Goal: Transaction & Acquisition: Purchase product/service

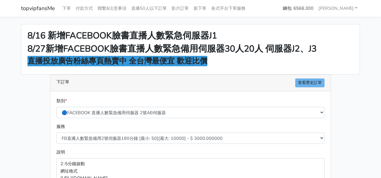
select select "577"
drag, startPoint x: 346, startPoint y: 28, endPoint x: 319, endPoint y: 25, distance: 26.7
click at [345, 28] on div "8/16 新增FACEBOOK臉書直播人數緊急伺服器J1 8/27新增FACEBOOK臉書直播人數緊急備用伺服器30人20人 伺服器J2、J3 直播投放廣告粉…" at bounding box center [190, 49] width 338 height 50
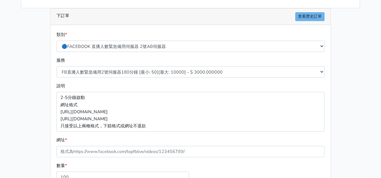
scroll to position [92, 0]
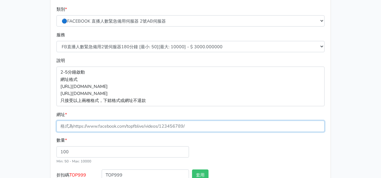
click at [117, 124] on input "網址 *" at bounding box center [191, 126] width 268 height 11
paste input "https://www.facebook.com/100083399346069/videos/2829845703886387"
type input "https://www.facebook.com/100083399346069/videos/2829845703886387"
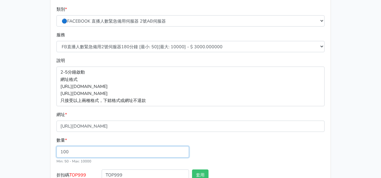
drag, startPoint x: 82, startPoint y: 153, endPoint x: 151, endPoint y: 150, distance: 68.2
click at [85, 152] on input "100" at bounding box center [123, 151] width 133 height 11
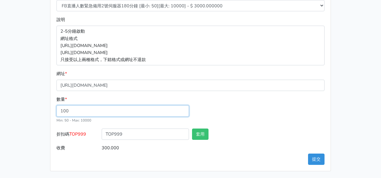
scroll to position [133, 0]
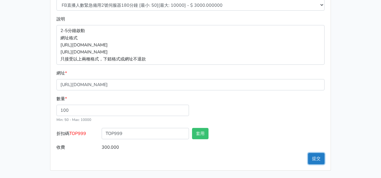
click at [324, 160] on button "提交" at bounding box center [316, 158] width 16 height 11
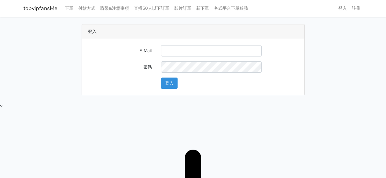
drag, startPoint x: 201, startPoint y: 50, endPoint x: 203, endPoint y: 56, distance: 6.1
click at [201, 52] on input "E-Mail" at bounding box center [211, 50] width 101 height 11
type input "twtop123@uahoo.com.tw"
click at [171, 83] on button "登入" at bounding box center [169, 83] width 16 height 11
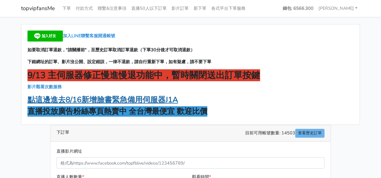
click at [104, 97] on strong "點這邊進去8/16新增臉書緊急備用伺服器J1A" at bounding box center [102, 100] width 151 height 10
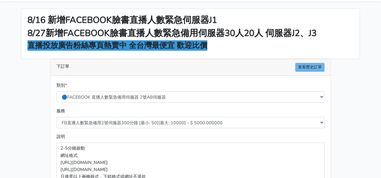
scroll to position [61, 0]
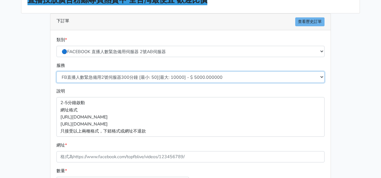
click at [126, 70] on div "服務 FB直播人數緊急備用2號伺服器300分鐘 [最小: 50][最大: 10000] - $ 5000.000000 FB直播人數緊急備用2號伺服器60分鐘…" at bounding box center [190, 72] width 271 height 21
select select "578"
click at [57, 71] on select "FB直播人數緊急備用2號伺服器300分鐘 [最小: 50][最大: 10000] - $ 5000.000000 FB直播人數緊急備用2號伺服器60分鐘 [最…" at bounding box center [191, 76] width 268 height 11
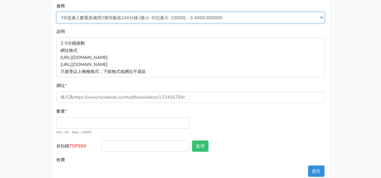
scroll to position [122, 0]
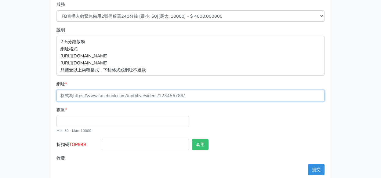
drag, startPoint x: 113, startPoint y: 96, endPoint x: 112, endPoint y: 100, distance: 4.0
click at [113, 96] on input "網址 *" at bounding box center [191, 95] width 268 height 11
paste input "[URL][DOMAIN_NAME]"
type input "[URL][DOMAIN_NAME]"
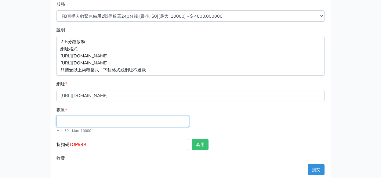
click at [75, 123] on input "數量 *" at bounding box center [123, 121] width 133 height 11
type input "100"
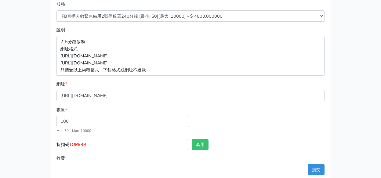
type input "400.000"
click at [71, 141] on label "折扣碼 TOP999" at bounding box center [77, 146] width 45 height 14
click at [102, 141] on input "折扣碼 TOP999" at bounding box center [145, 144] width 87 height 11
click at [77, 144] on span "TOP999" at bounding box center [77, 144] width 17 height 6
click at [102, 144] on input "折扣碼 TOP999" at bounding box center [145, 144] width 87 height 11
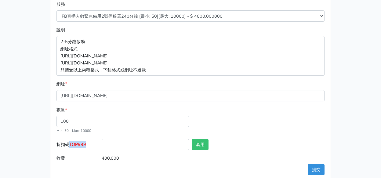
click at [77, 144] on span "TOP999" at bounding box center [77, 144] width 17 height 6
click at [102, 144] on input "折扣碼 TOP999" at bounding box center [145, 144] width 87 height 11
copy span "TOP999"
drag, startPoint x: 117, startPoint y: 145, endPoint x: 162, endPoint y: 148, distance: 45.1
click at [118, 144] on input "折扣碼 TOP999" at bounding box center [145, 144] width 87 height 11
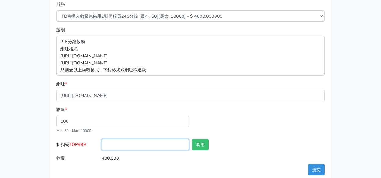
paste input "TOP999"
type input "TOP999"
click at [197, 148] on button "套用" at bounding box center [200, 144] width 16 height 11
type input "套用失敗"
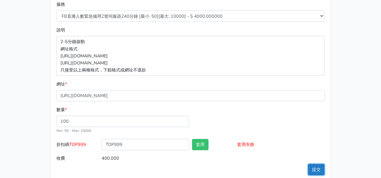
click at [313, 168] on button "提交" at bounding box center [316, 169] width 16 height 11
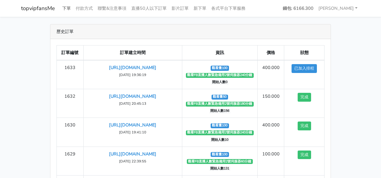
click at [70, 8] on link "下單" at bounding box center [66, 8] width 13 height 12
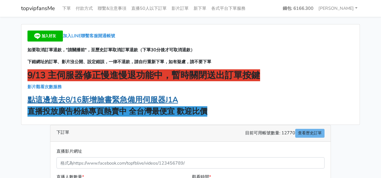
click at [152, 100] on strong "點這邊進去8/16新增臉書緊急備用伺服器J1A" at bounding box center [102, 100] width 151 height 10
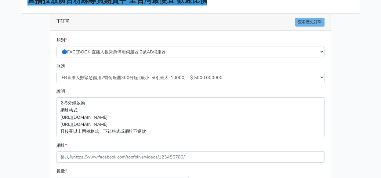
scroll to position [61, 0]
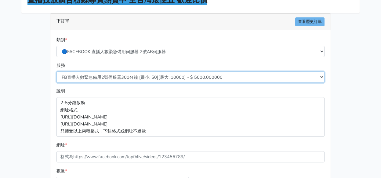
drag, startPoint x: 123, startPoint y: 76, endPoint x: 124, endPoint y: 80, distance: 4.3
click at [124, 76] on select "FB直播人數緊急備用2號伺服器300分鐘 [最小: 50][最大: 10000] - $ 5000.000000 FB直播人數緊急備用2號伺服器60分鐘 [最…" at bounding box center [191, 76] width 268 height 11
select select "577"
click at [57, 71] on select "FB直播人數緊急備用2號伺服器300分鐘 [最小: 50][最大: 10000] - $ 5000.000000 FB直播人數緊急備用2號伺服器60分鐘 [最…" at bounding box center [191, 76] width 268 height 11
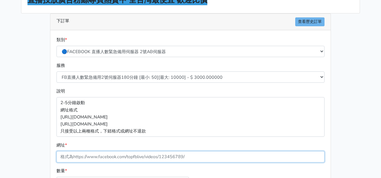
drag, startPoint x: 108, startPoint y: 154, endPoint x: 104, endPoint y: 152, distance: 3.4
click at [108, 155] on input "網址 *" at bounding box center [191, 156] width 268 height 11
paste input "https://www.facebook.com/100083399346069/videos/2829845703886387"
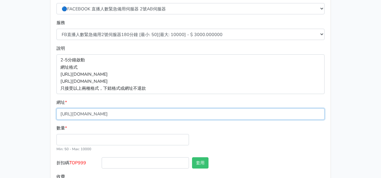
scroll to position [133, 0]
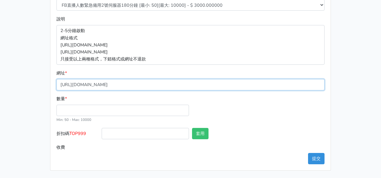
type input "https://www.facebook.com/100083399346069/videos/2829845703886387"
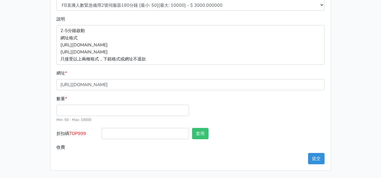
click at [91, 118] on div "數量 * Min: 50 - Max: 10000" at bounding box center [123, 109] width 136 height 28
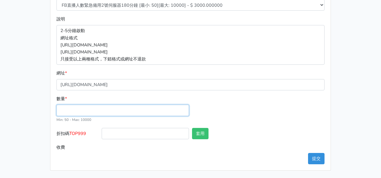
click at [88, 111] on input "數量 *" at bounding box center [123, 110] width 133 height 11
type input "50"
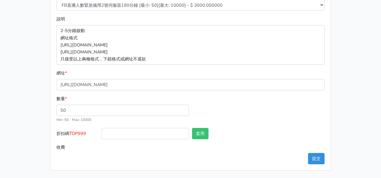
type input "150.000"
click at [82, 133] on span "TOP999" at bounding box center [77, 133] width 17 height 6
click at [102, 133] on input "折扣碼 TOP999" at bounding box center [145, 133] width 87 height 11
click at [82, 133] on span "TOP999" at bounding box center [77, 133] width 17 height 6
click at [102, 133] on input "折扣碼 TOP999" at bounding box center [145, 133] width 87 height 11
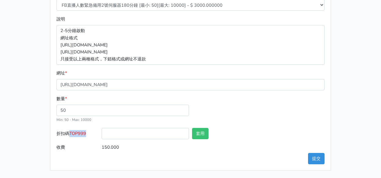
copy span "TOP999"
drag, startPoint x: 137, startPoint y: 130, endPoint x: 150, endPoint y: 133, distance: 13.4
click at [137, 130] on input "折扣碼 TOP999" at bounding box center [145, 133] width 87 height 11
paste input "TOP999"
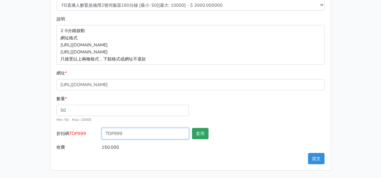
type input "TOP999"
click at [193, 132] on button "套用" at bounding box center [200, 133] width 16 height 11
type input "套用失敗"
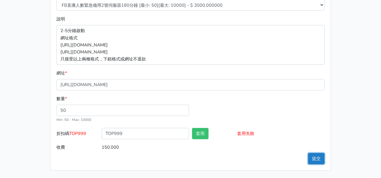
click at [319, 157] on button "提交" at bounding box center [316, 158] width 16 height 11
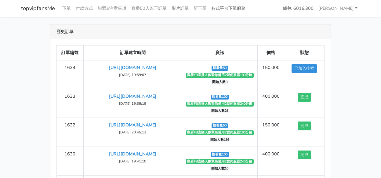
drag, startPoint x: 239, startPoint y: 26, endPoint x: 233, endPoint y: 11, distance: 16.7
click at [236, 19] on main "歷史訂單 訂單編號 訂單建立時間 資訊 價格 狀態 1634 https://www.facebook.com/100083399346069/videos/…" at bounding box center [190, 128] width 381 height 222
